Goal: Information Seeking & Learning: Learn about a topic

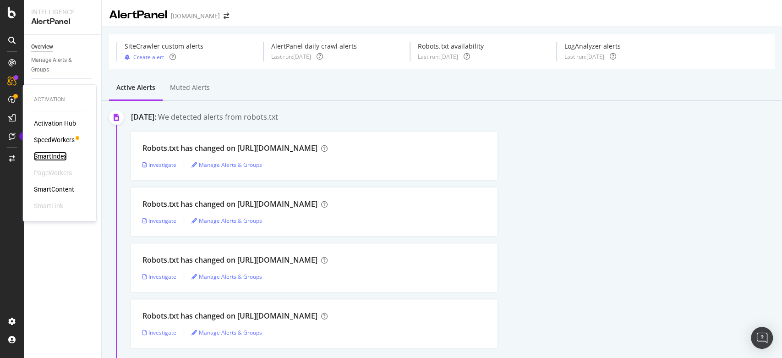
click at [48, 154] on div "SmartIndex" at bounding box center [50, 156] width 33 height 9
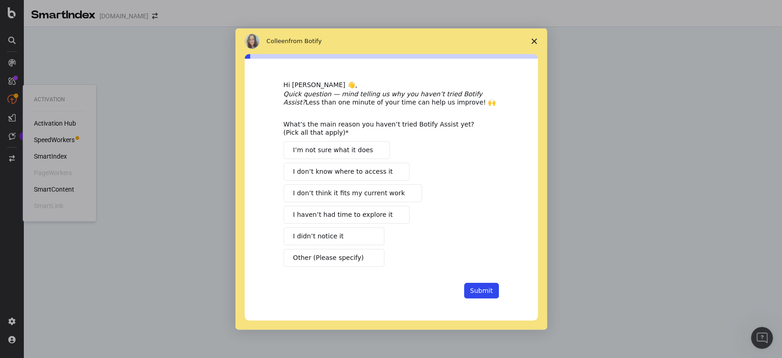
click at [533, 45] on span "Close survey" at bounding box center [535, 41] width 26 height 26
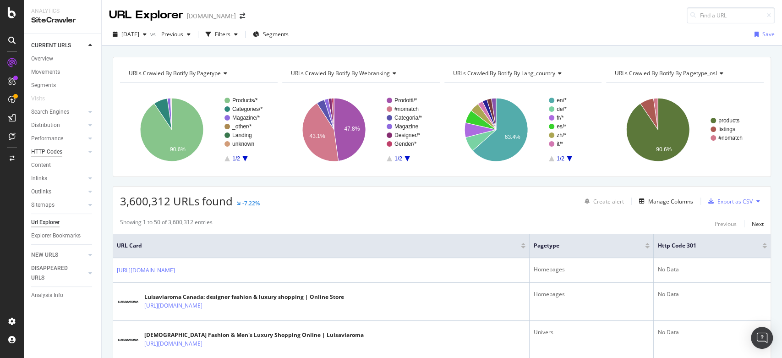
click at [48, 153] on div "HTTP Codes" at bounding box center [46, 152] width 31 height 10
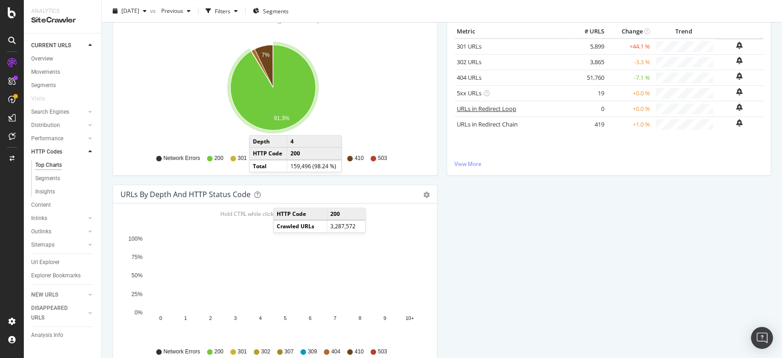
scroll to position [32, 0]
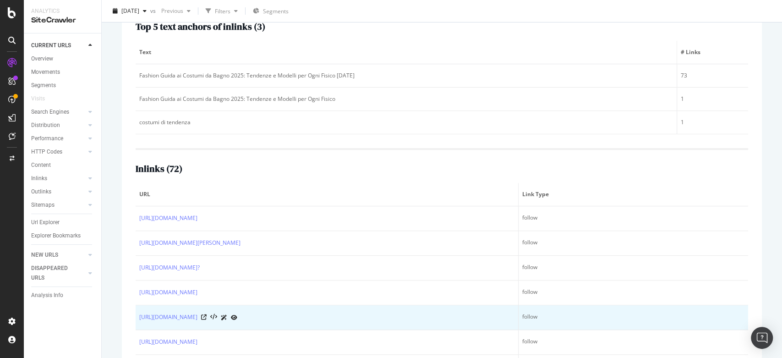
scroll to position [254, 0]
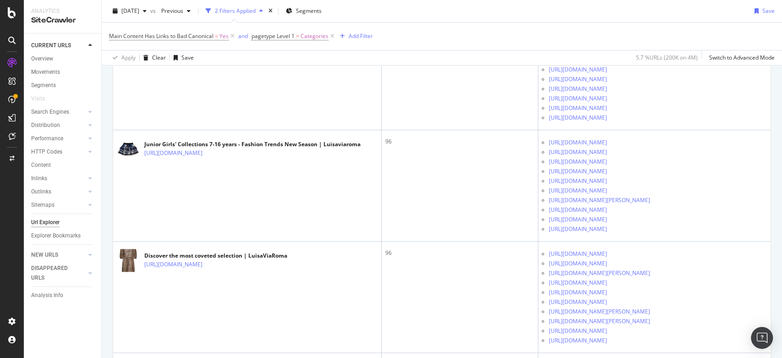
scroll to position [560, 0]
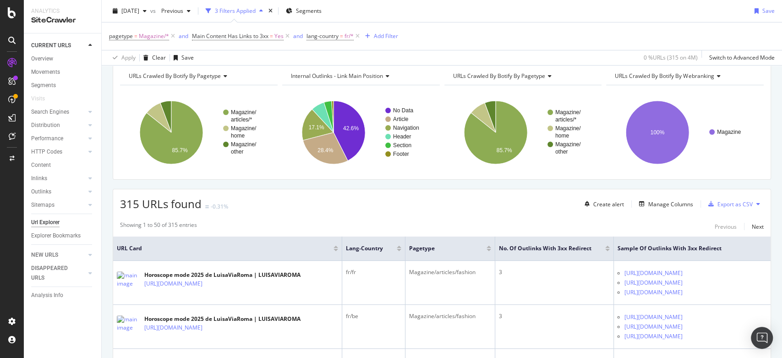
scroll to position [51, 0]
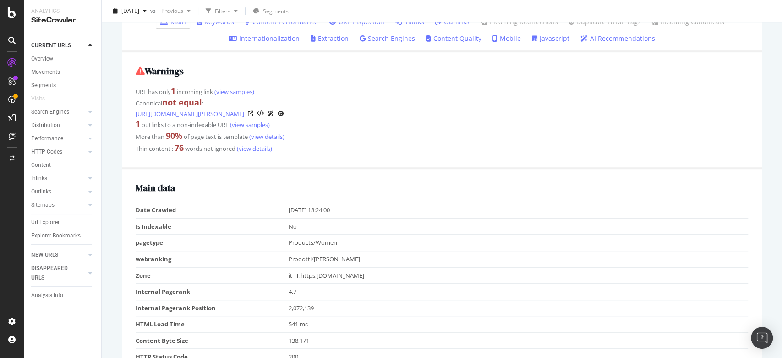
scroll to position [356, 0]
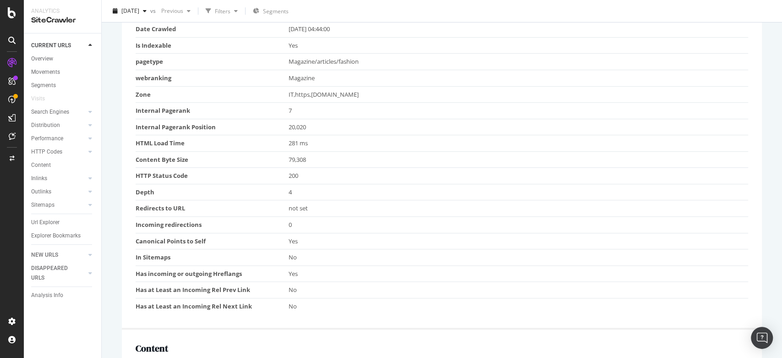
scroll to position [305, 0]
